Goal: Browse casually: Explore the website without a specific task or goal

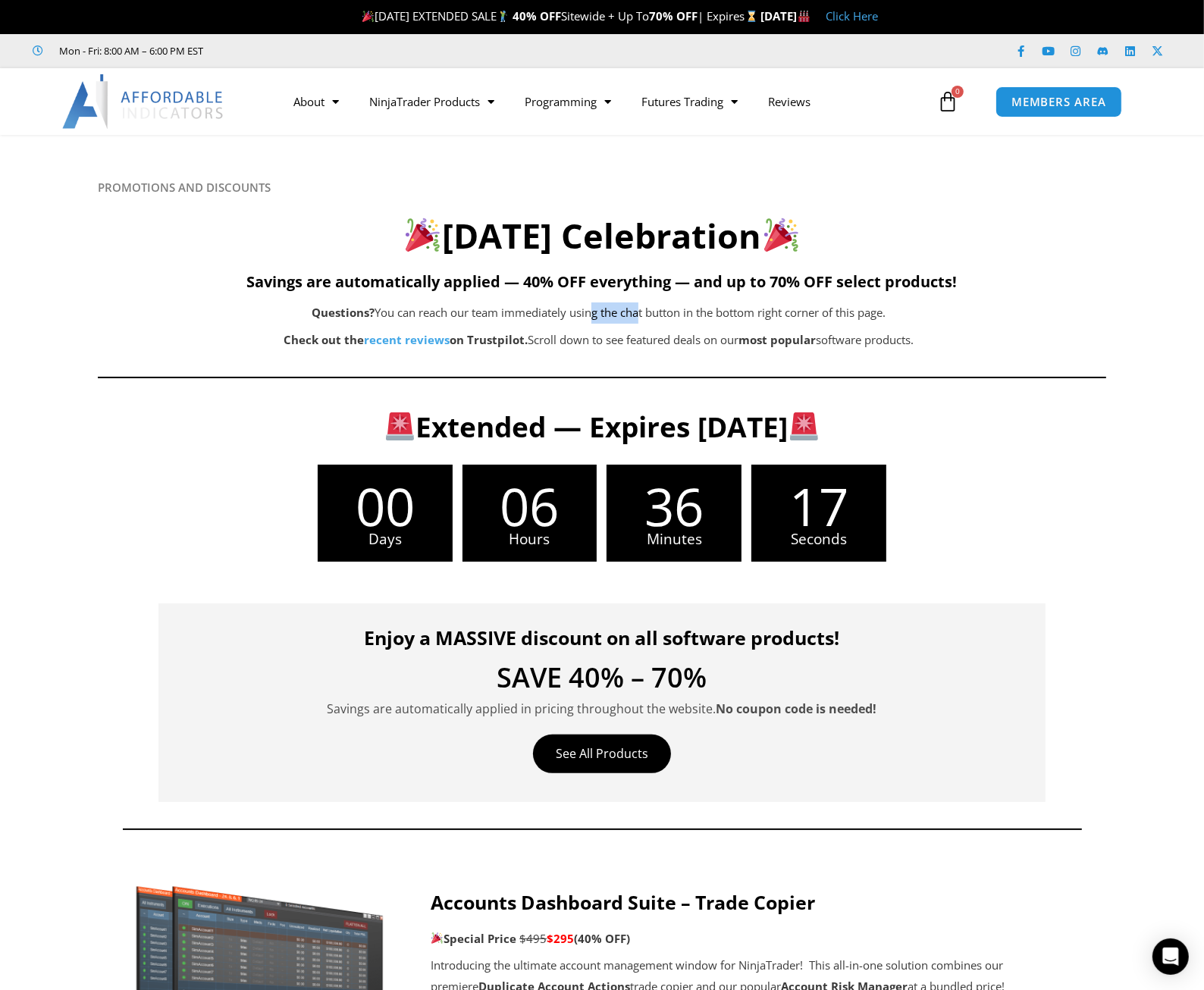
drag, startPoint x: 594, startPoint y: 306, endPoint x: 643, endPoint y: 309, distance: 49.1
click at [642, 309] on p "Questions? You can reach our team immediately using the chat button in the bott…" at bounding box center [599, 312] width 851 height 22
click at [680, 313] on p "Questions? You can reach our team immediately using the chat button in the bott…" at bounding box center [599, 312] width 851 height 22
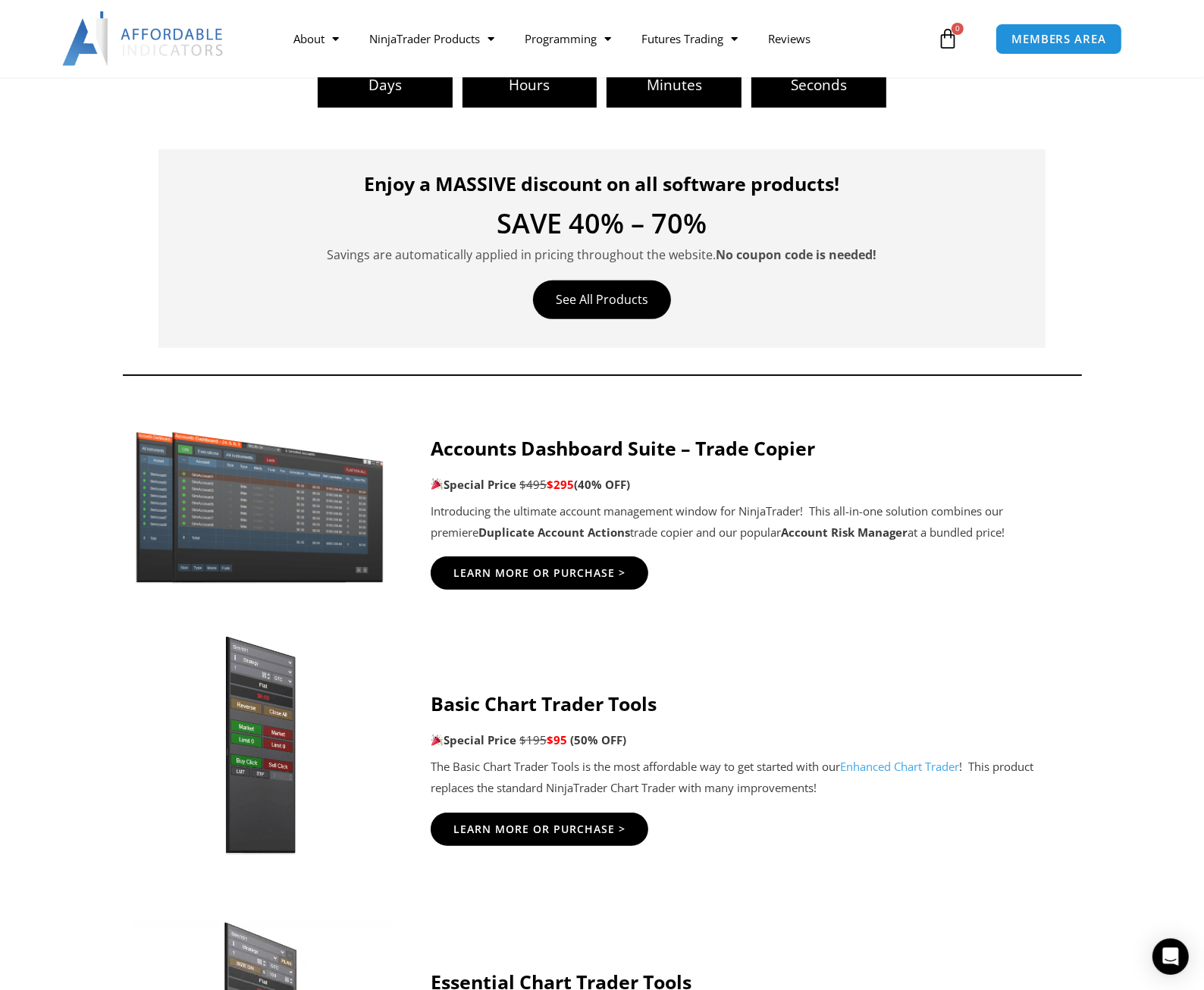
scroll to position [454, 0]
drag, startPoint x: 634, startPoint y: 516, endPoint x: 877, endPoint y: 508, distance: 243.1
click at [877, 508] on p "Introducing the ultimate account management window for NinjaTrader! This all-in…" at bounding box center [753, 522] width 645 height 42
drag, startPoint x: 870, startPoint y: 510, endPoint x: 600, endPoint y: 509, distance: 270.0
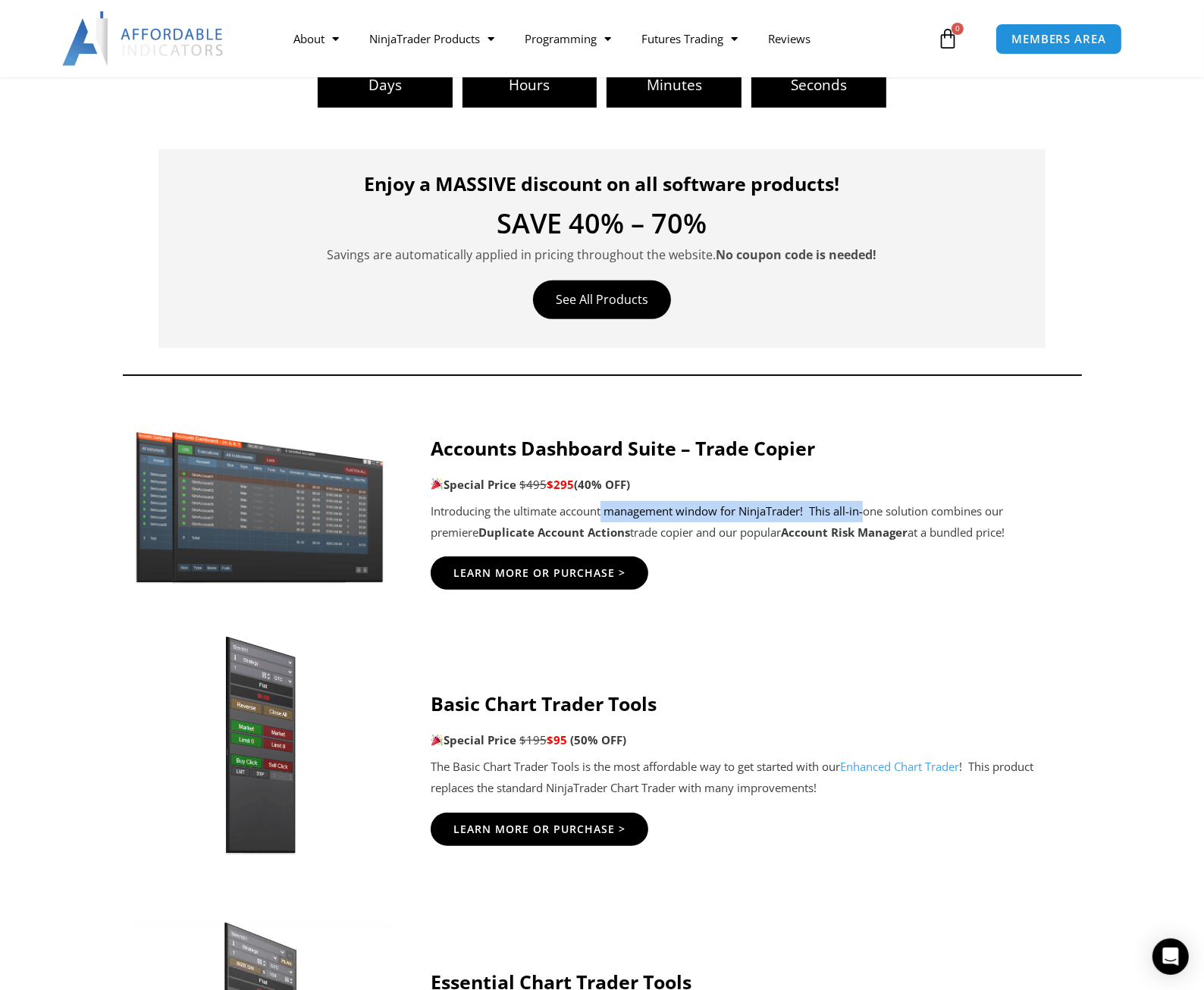
click at [601, 509] on p "Introducing the ultimate account management window for NinjaTrader! This all-in…" at bounding box center [753, 522] width 645 height 42
click at [600, 509] on p "Introducing the ultimate account management window for NinjaTrader! This all-in…" at bounding box center [753, 522] width 645 height 42
click at [568, 512] on p "Introducing the ultimate account management window for NinjaTrader! This all-in…" at bounding box center [753, 522] width 645 height 42
drag, startPoint x: 568, startPoint y: 512, endPoint x: 873, endPoint y: 517, distance: 305.0
click at [873, 517] on p "Introducing the ultimate account management window for NinjaTrader! This all-in…" at bounding box center [753, 522] width 645 height 42
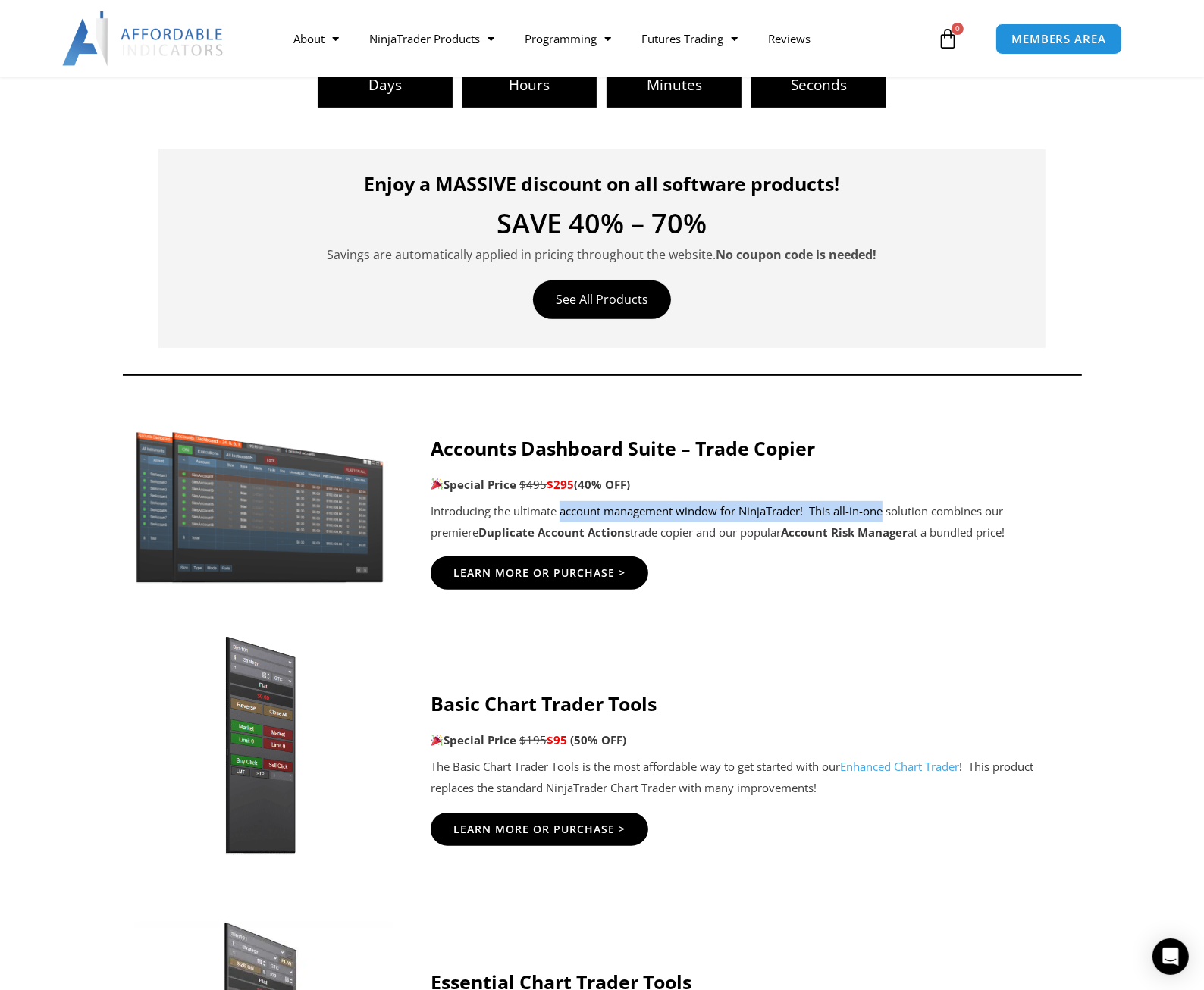
click at [874, 517] on p "Introducing the ultimate account management window for NinjaTrader! This all-in…" at bounding box center [753, 522] width 645 height 42
click at [834, 553] on div "Accounts Dashboard Suite – Trade Copier Special Price $495 $295 (40% OFF) Intro…" at bounding box center [753, 513] width 645 height 176
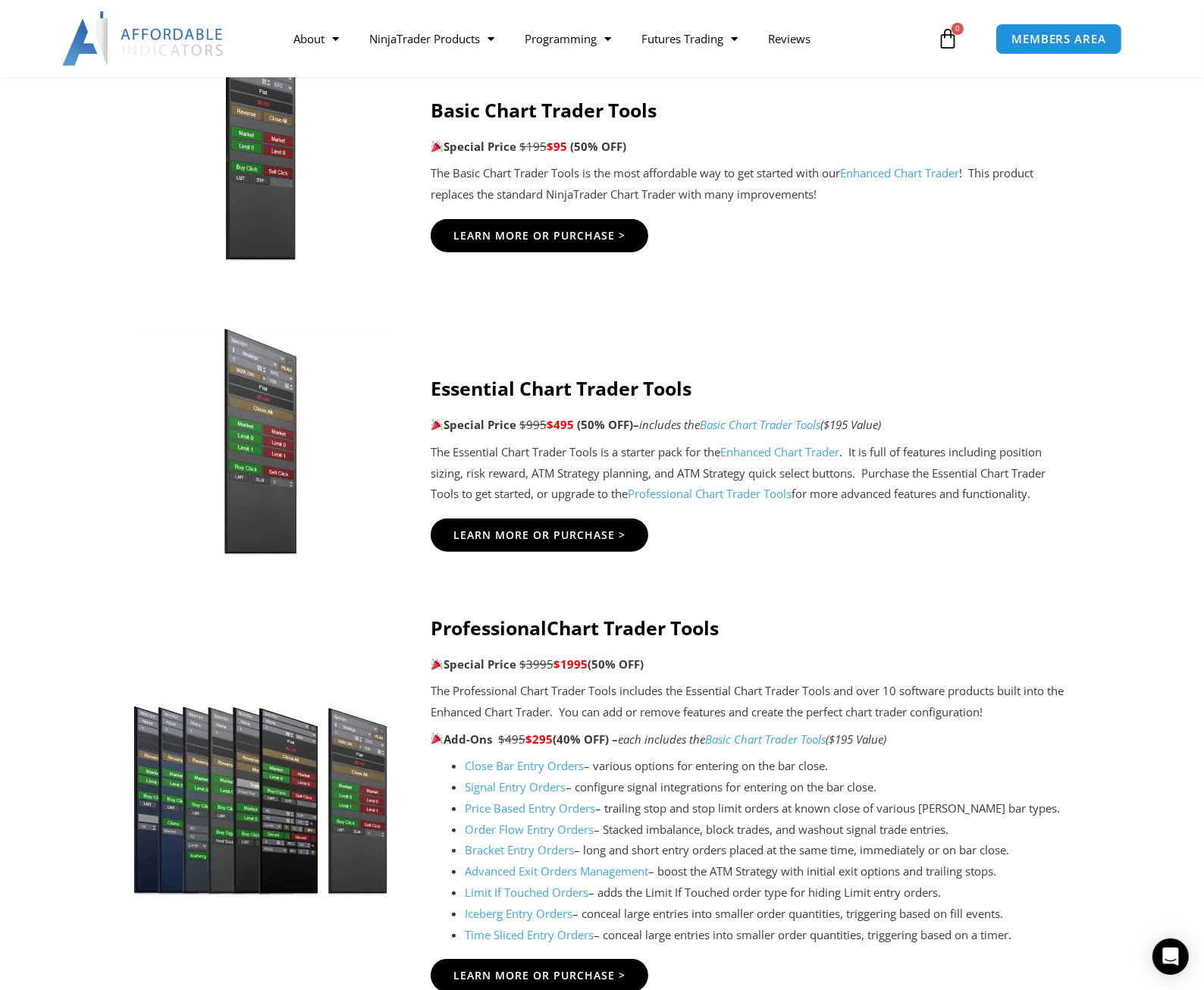
scroll to position [1061, 0]
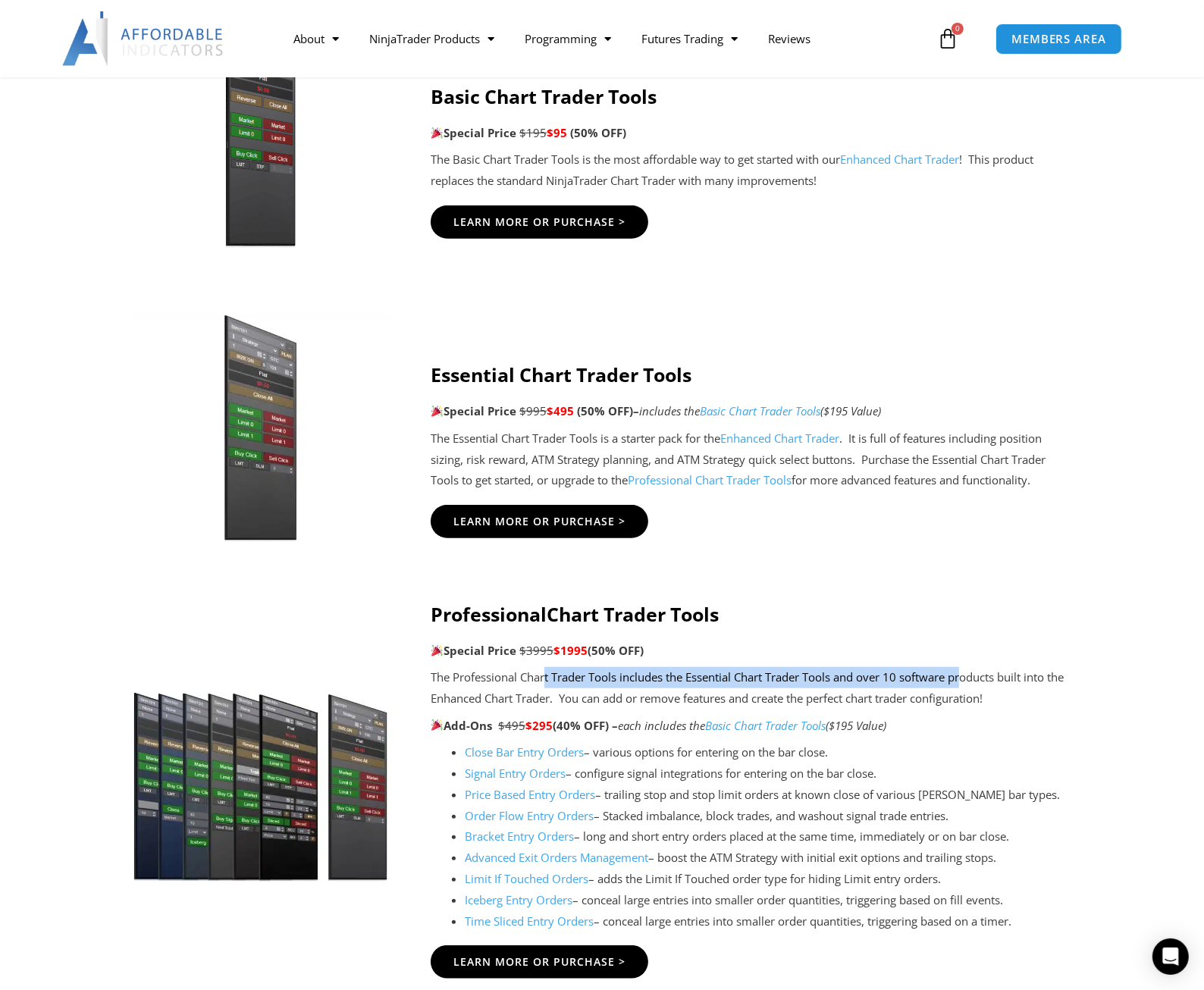
drag, startPoint x: 546, startPoint y: 674, endPoint x: 972, endPoint y: 683, distance: 426.1
click at [972, 683] on p "The Professional Chart Trader Tools includes the Essential Chart Trader Tools a…" at bounding box center [753, 688] width 645 height 42
click at [937, 694] on p "The Professional Chart Trader Tools includes the Essential Chart Trader Tools a…" at bounding box center [753, 688] width 645 height 42
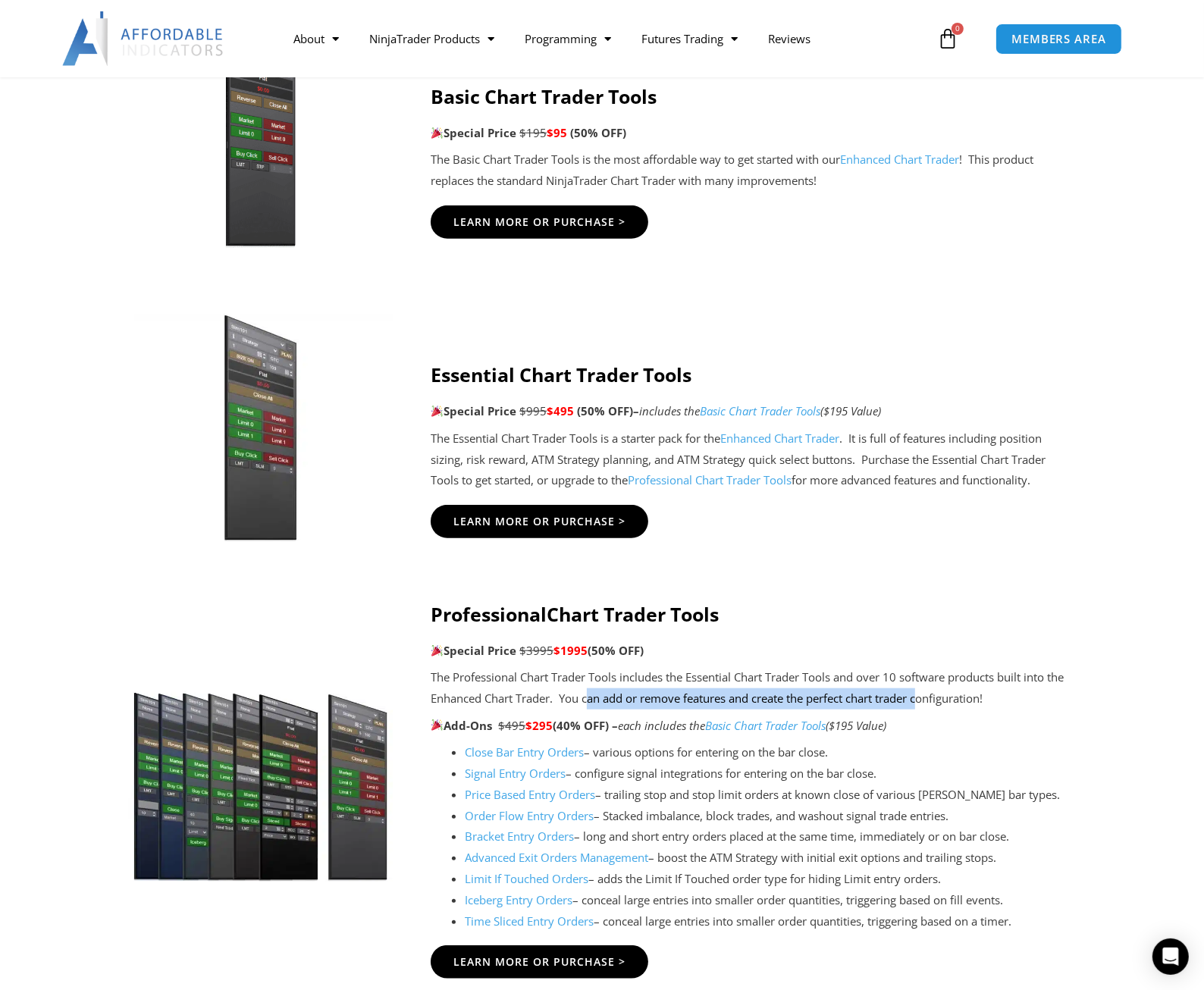
drag, startPoint x: 923, startPoint y: 701, endPoint x: 590, endPoint y: 688, distance: 333.3
click at [590, 688] on p "The Professional Chart Trader Tools includes the Essential Chart Trader Tools a…" at bounding box center [753, 688] width 645 height 42
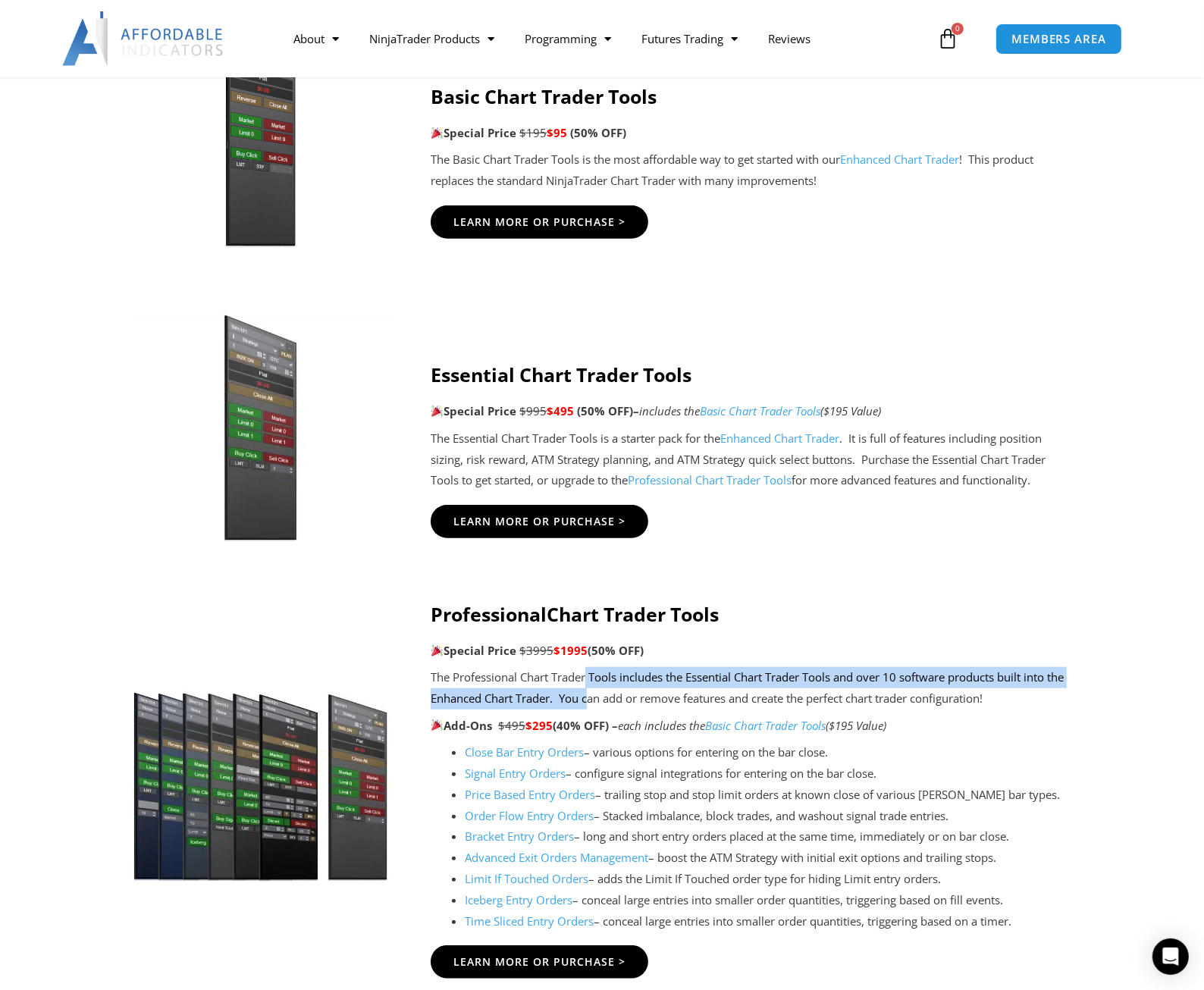
click at [590, 688] on p "The Professional Chart Trader Tools includes the Essential Chart Trader Tools a…" at bounding box center [753, 688] width 645 height 42
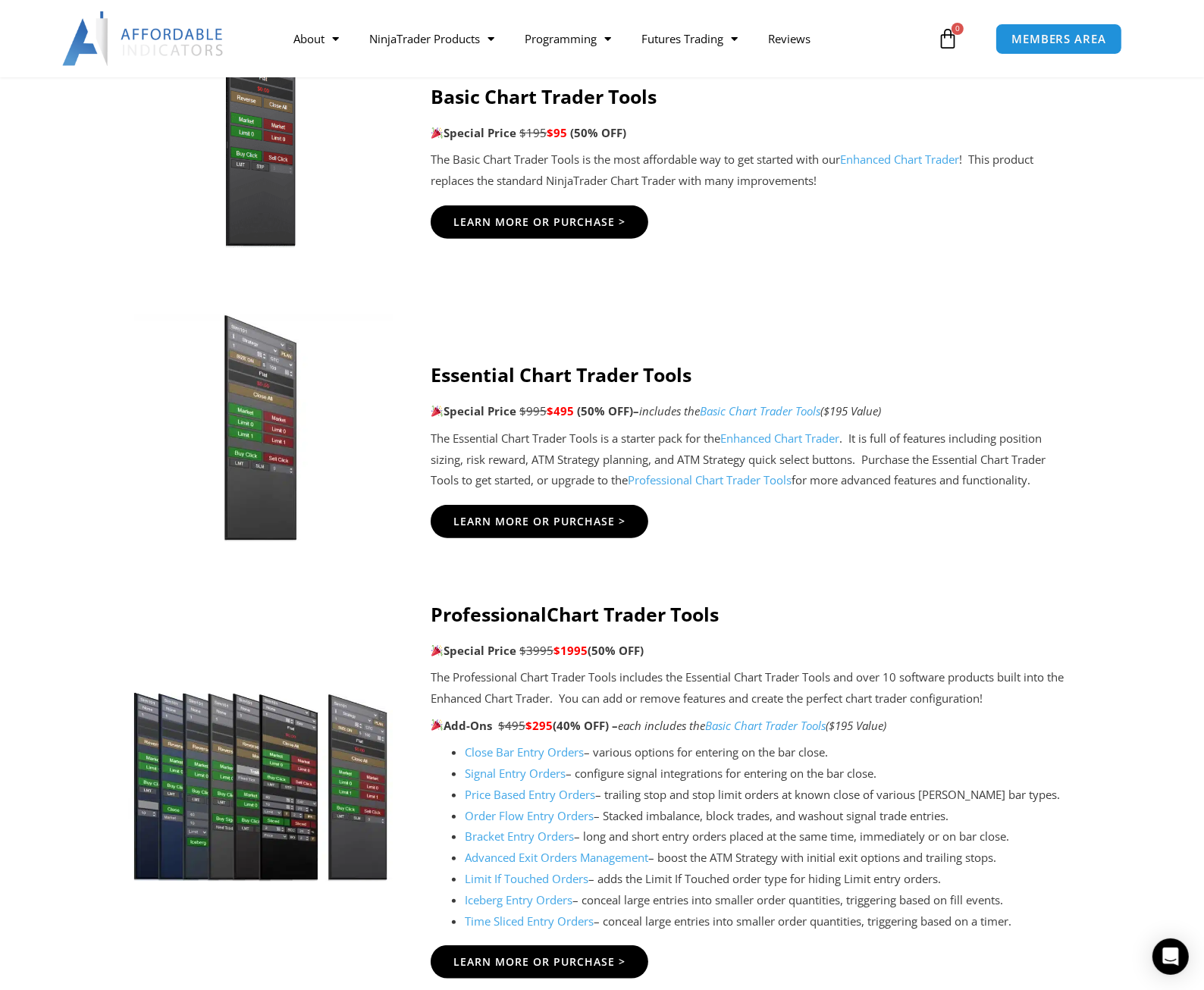
drag, startPoint x: 590, startPoint y: 688, endPoint x: 676, endPoint y: 693, distance: 86.1
click at [674, 693] on p "The Professional Chart Trader Tools includes the Essential Chart Trader Tools a…" at bounding box center [753, 688] width 645 height 42
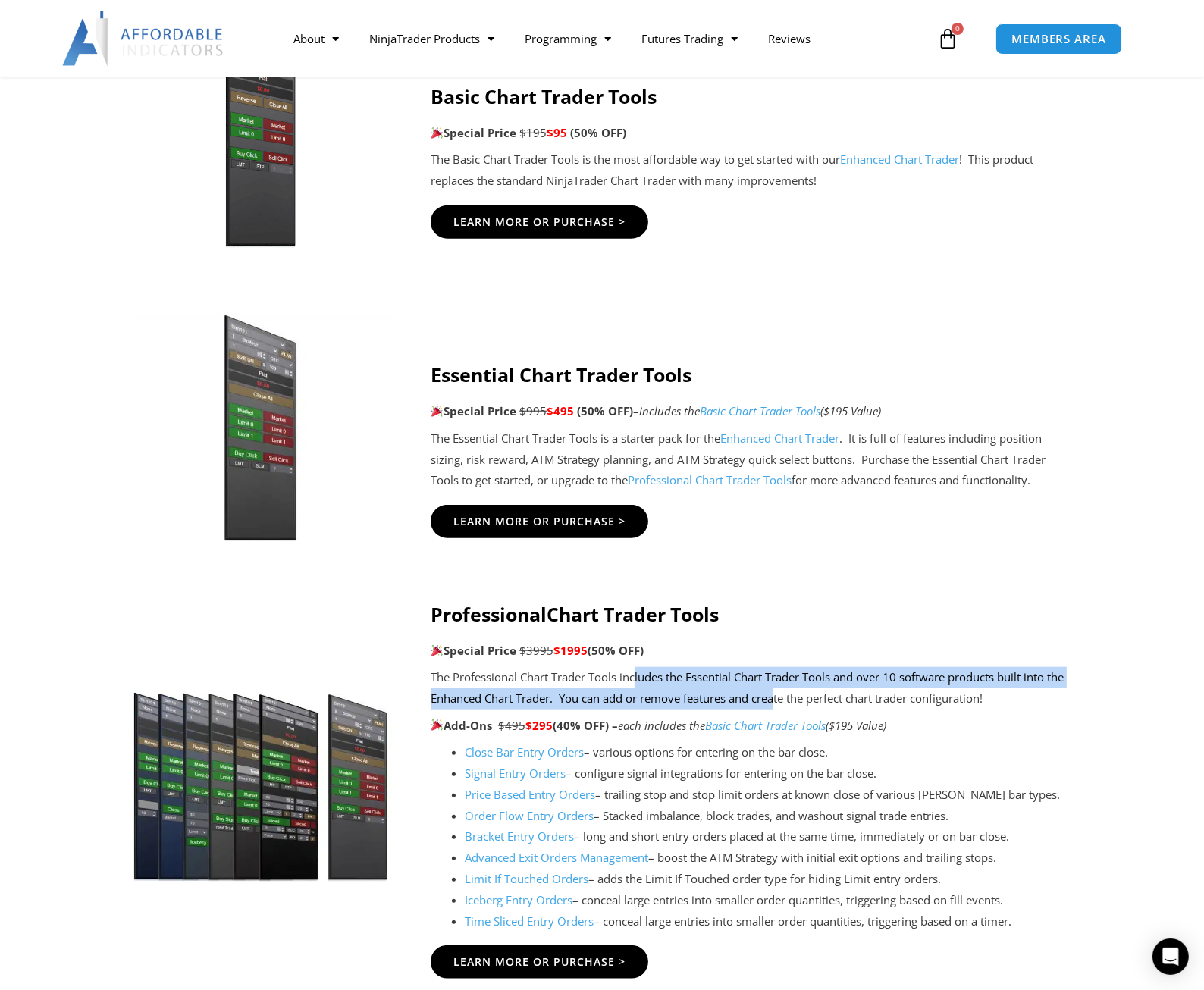
drag, startPoint x: 636, startPoint y: 684, endPoint x: 782, endPoint y: 700, distance: 146.9
click at [782, 700] on p "The Professional Chart Trader Tools includes the Essential Chart Trader Tools a…" at bounding box center [753, 688] width 645 height 42
click at [739, 705] on p "The Professional Chart Trader Tools includes the Essential Chart Trader Tools a…" at bounding box center [753, 688] width 645 height 42
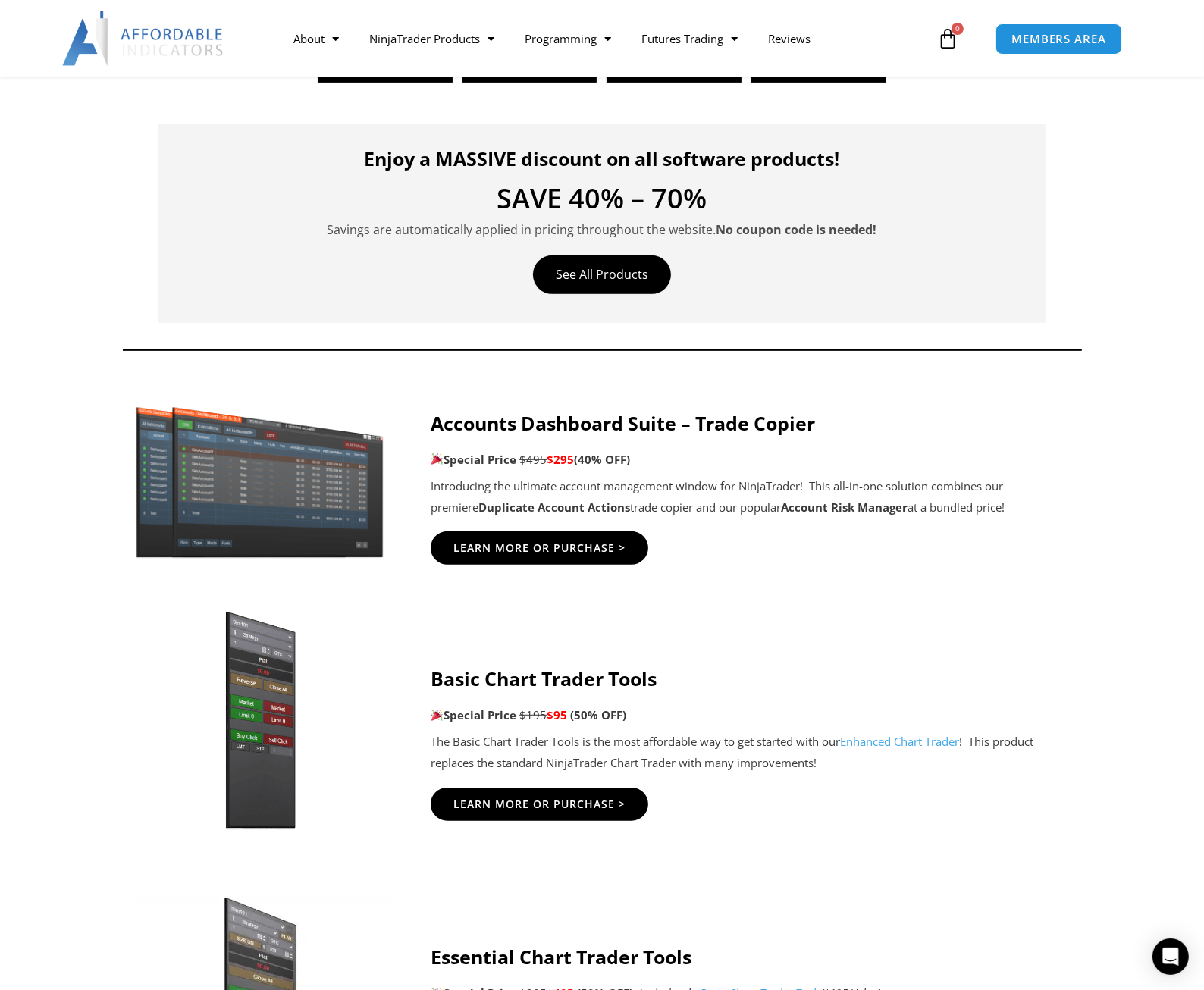
scroll to position [0, 0]
